Goal: Information Seeking & Learning: Learn about a topic

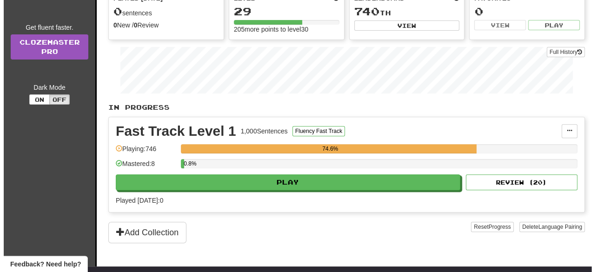
scroll to position [118, 0]
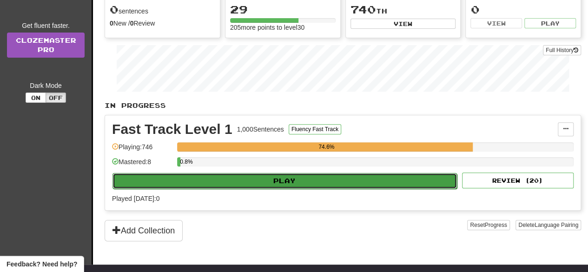
click at [300, 181] on button "Play" at bounding box center [284, 181] width 344 height 16
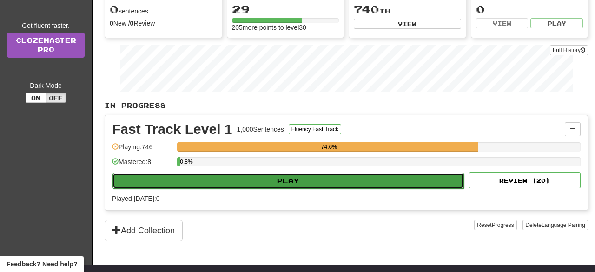
select select "**"
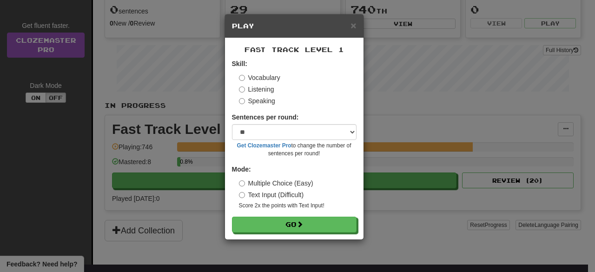
click at [259, 104] on label "Speaking" at bounding box center [257, 100] width 36 height 9
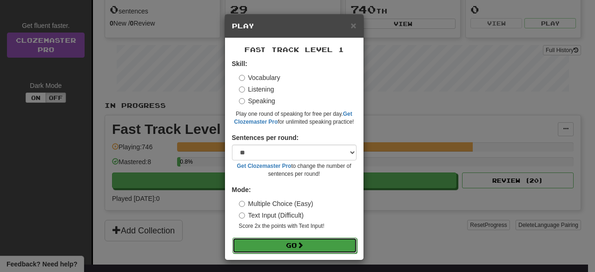
click at [286, 245] on button "Go" at bounding box center [294, 245] width 125 height 16
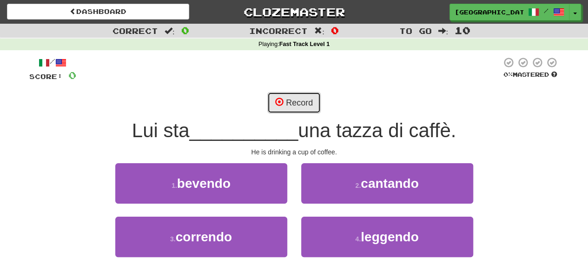
click at [285, 97] on button "Record" at bounding box center [293, 102] width 53 height 21
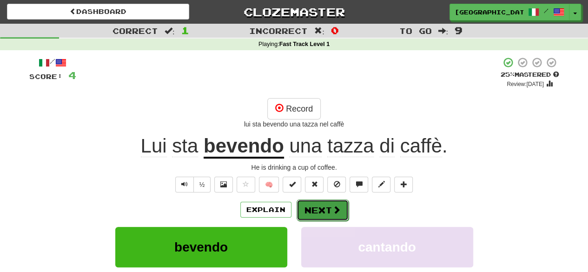
click at [323, 208] on button "Next" at bounding box center [322, 209] width 52 height 21
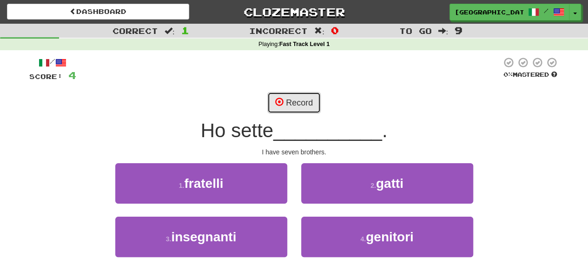
click at [289, 99] on button "Record" at bounding box center [293, 102] width 53 height 21
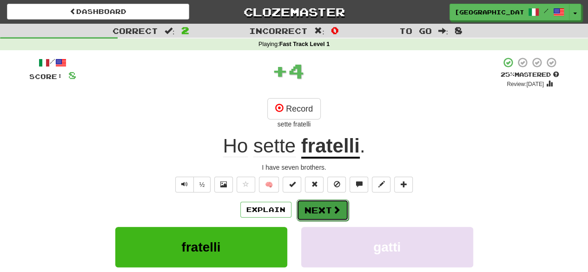
click at [337, 211] on span at bounding box center [336, 209] width 8 height 8
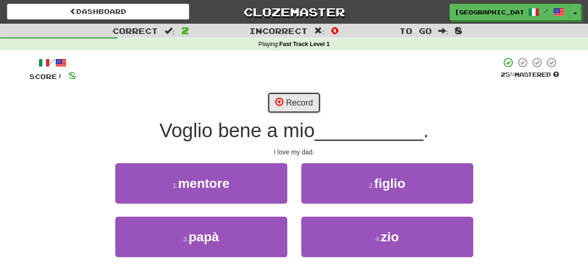
click at [301, 102] on button "Record" at bounding box center [293, 102] width 53 height 21
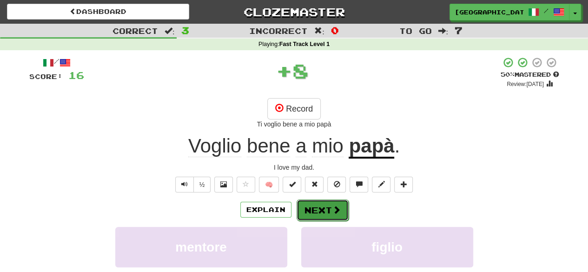
click at [326, 209] on button "Next" at bounding box center [322, 209] width 52 height 21
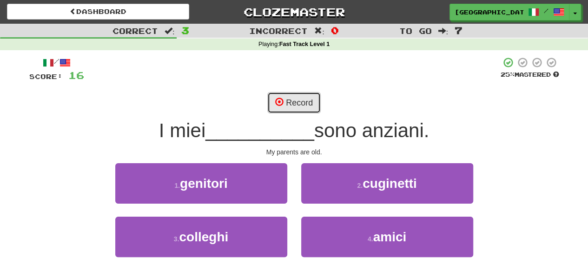
click at [294, 105] on button "Record" at bounding box center [293, 102] width 53 height 21
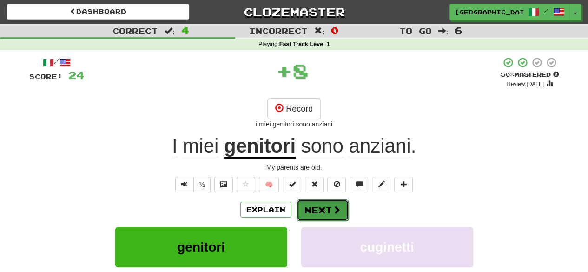
click at [318, 216] on button "Next" at bounding box center [322, 209] width 52 height 21
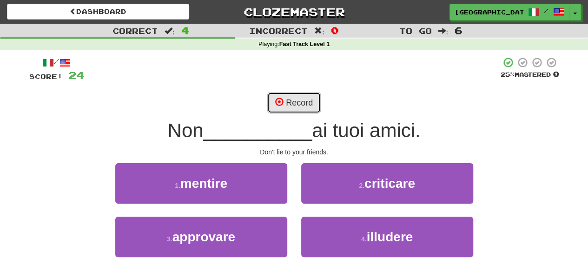
click at [297, 105] on button "Record" at bounding box center [293, 102] width 53 height 21
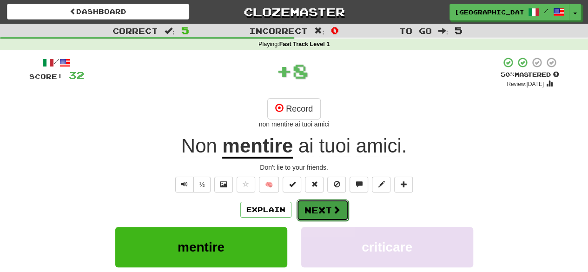
click at [330, 211] on button "Next" at bounding box center [322, 209] width 52 height 21
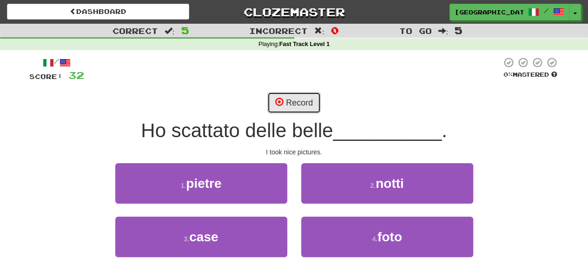
click at [288, 102] on button "Record" at bounding box center [293, 102] width 53 height 21
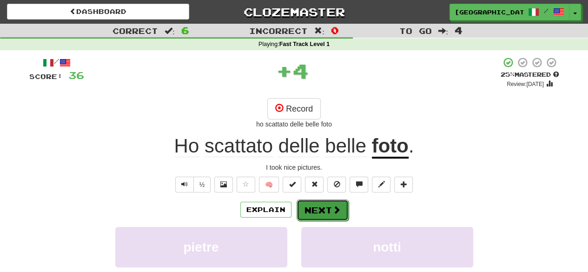
click at [323, 206] on button "Next" at bounding box center [322, 209] width 52 height 21
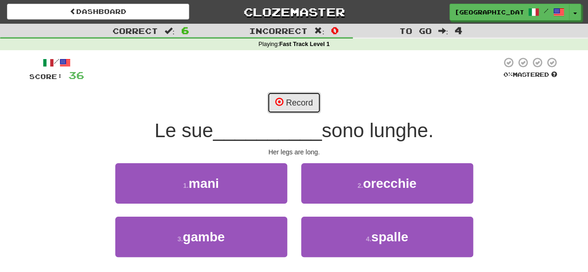
click at [291, 104] on button "Record" at bounding box center [293, 102] width 53 height 21
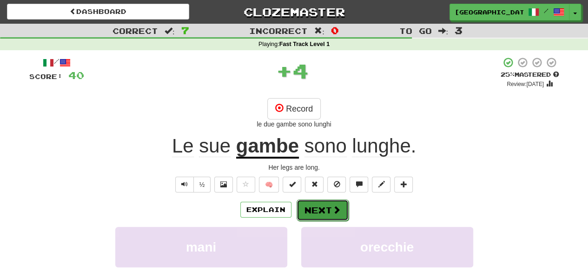
click at [332, 204] on button "Next" at bounding box center [322, 209] width 52 height 21
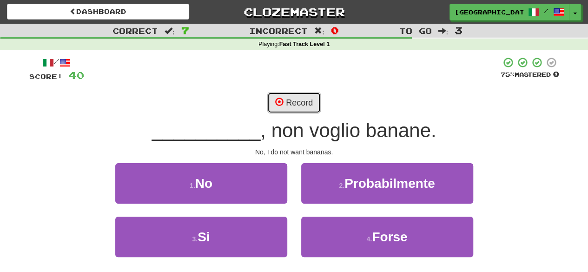
click at [292, 98] on button "Record" at bounding box center [293, 102] width 53 height 21
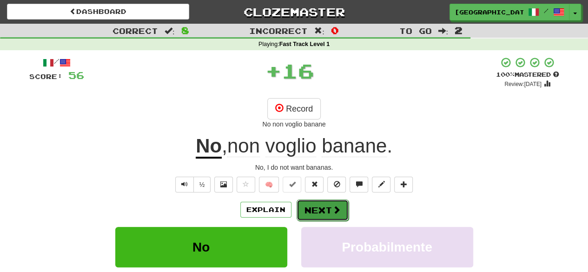
click at [335, 214] on button "Next" at bounding box center [322, 209] width 52 height 21
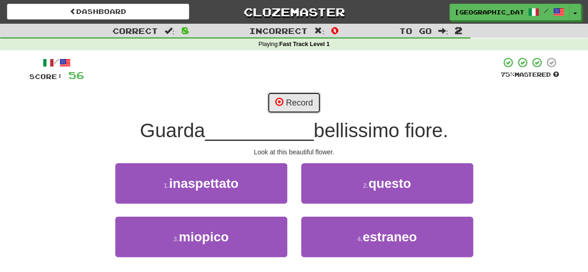
click at [299, 105] on button "Record" at bounding box center [293, 102] width 53 height 21
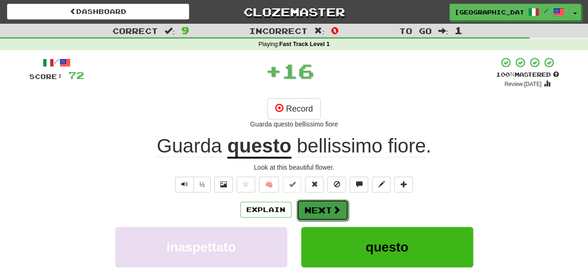
click at [330, 211] on button "Next" at bounding box center [322, 209] width 52 height 21
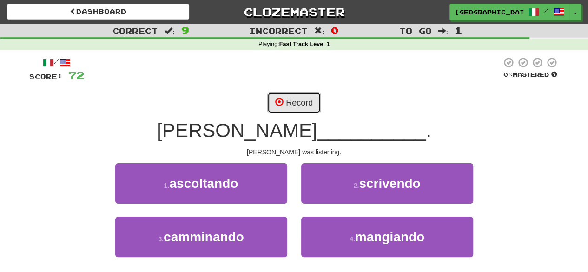
click at [287, 101] on button "Record" at bounding box center [293, 102] width 53 height 21
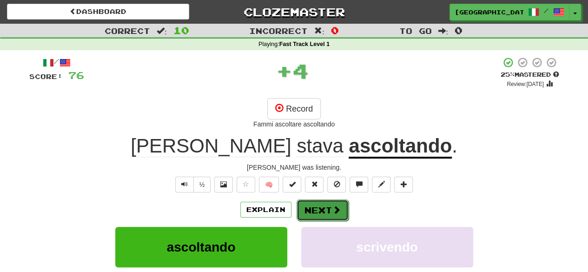
click at [336, 210] on span at bounding box center [336, 209] width 8 height 8
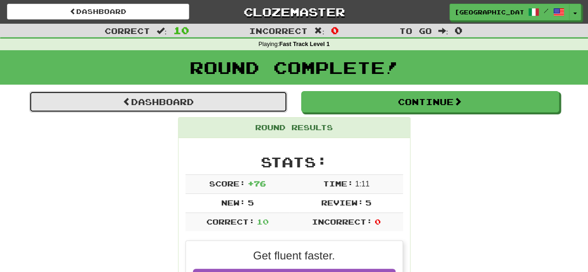
click at [173, 102] on link "Dashboard" at bounding box center [158, 101] width 258 height 21
